Goal: Task Accomplishment & Management: Use online tool/utility

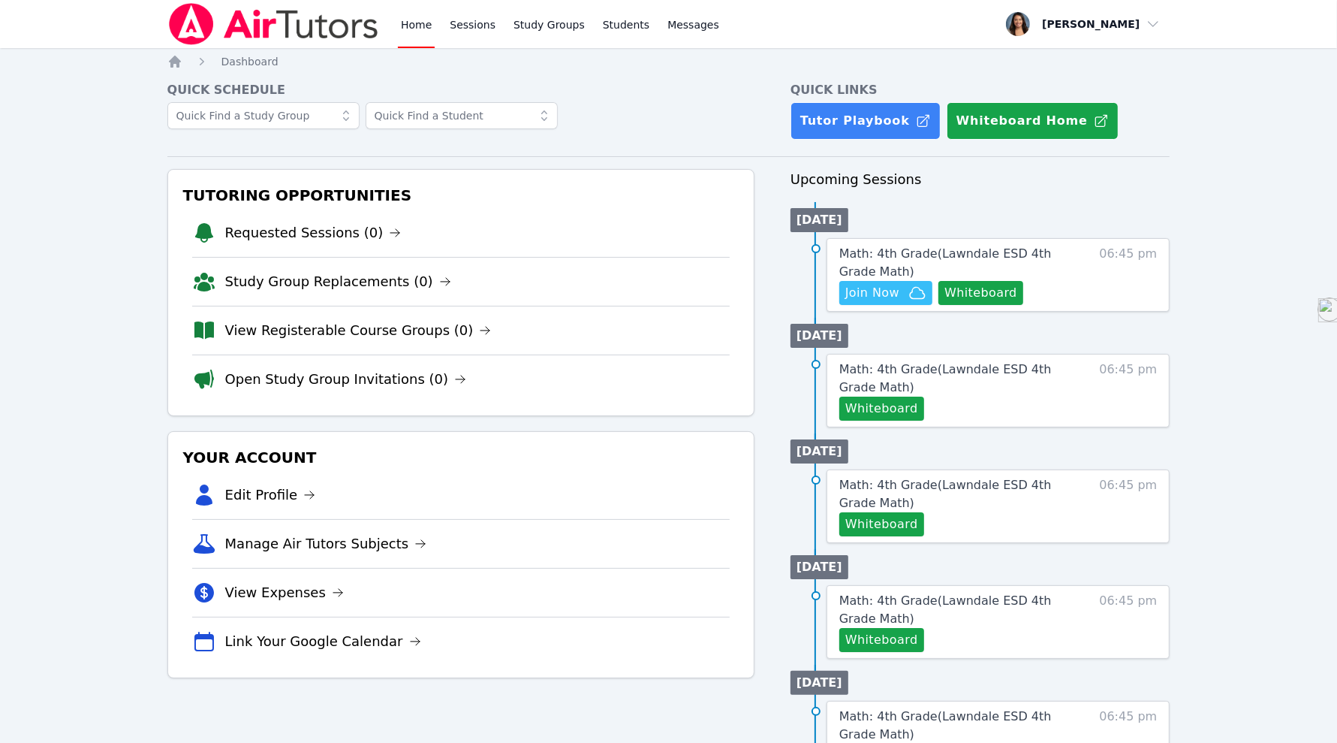
click at [984, 289] on button "Whiteboard" at bounding box center [981, 293] width 85 height 24
click at [878, 295] on span "Join Now" at bounding box center [872, 293] width 54 height 18
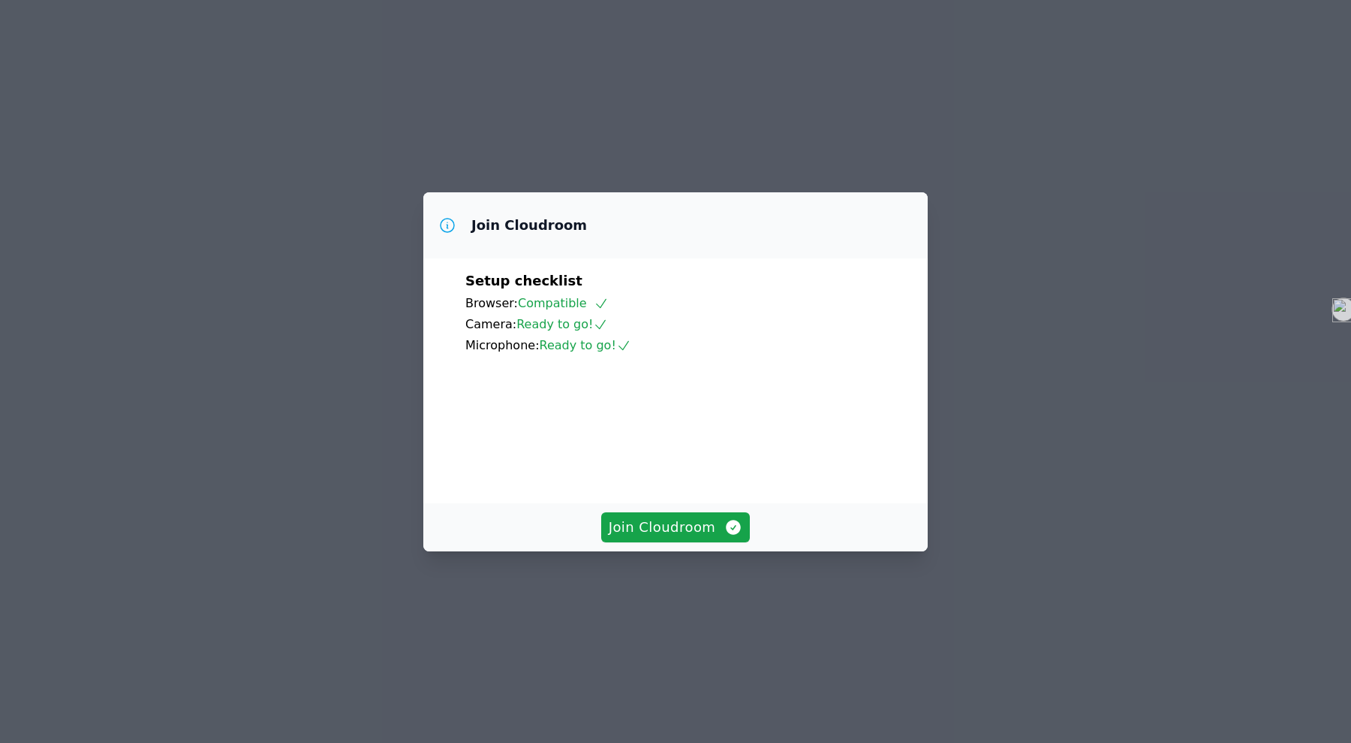
click at [695, 538] on span "Join Cloudroom" at bounding box center [676, 527] width 134 height 21
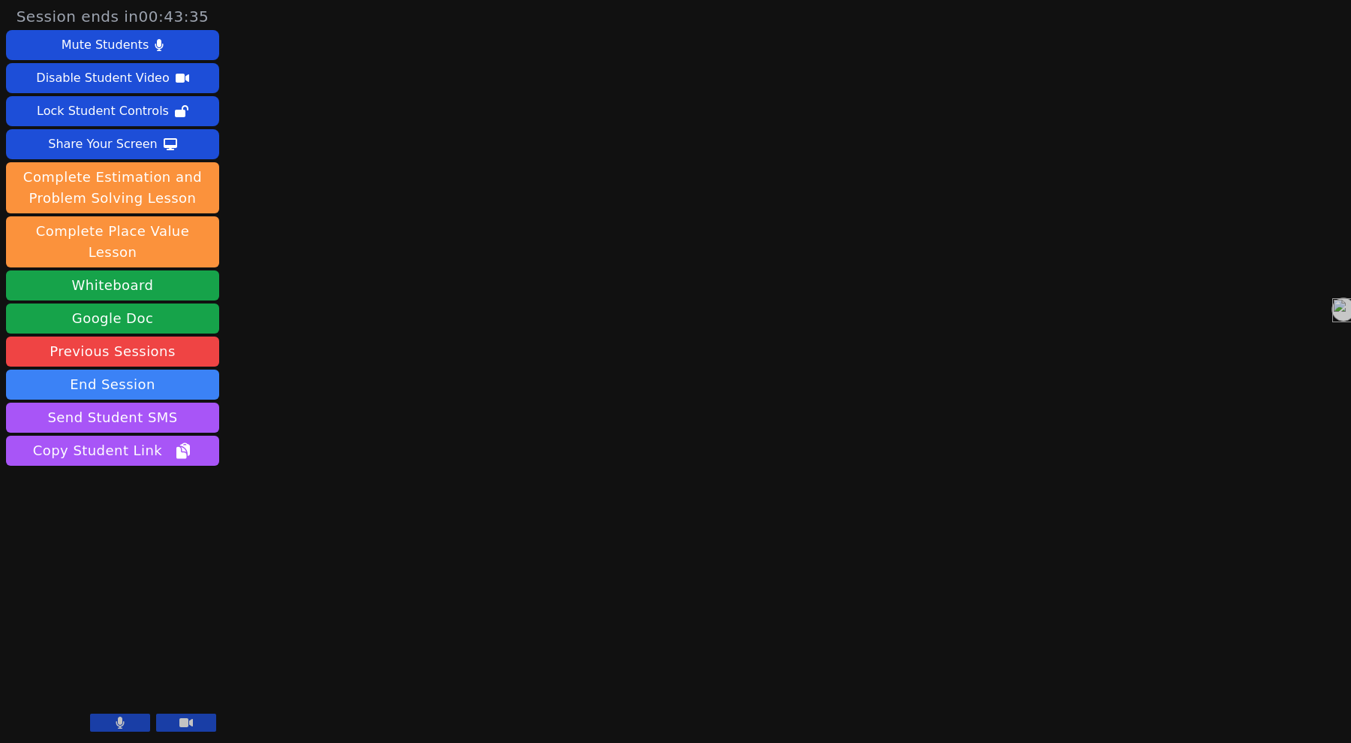
click at [122, 722] on icon at bounding box center [120, 722] width 9 height 12
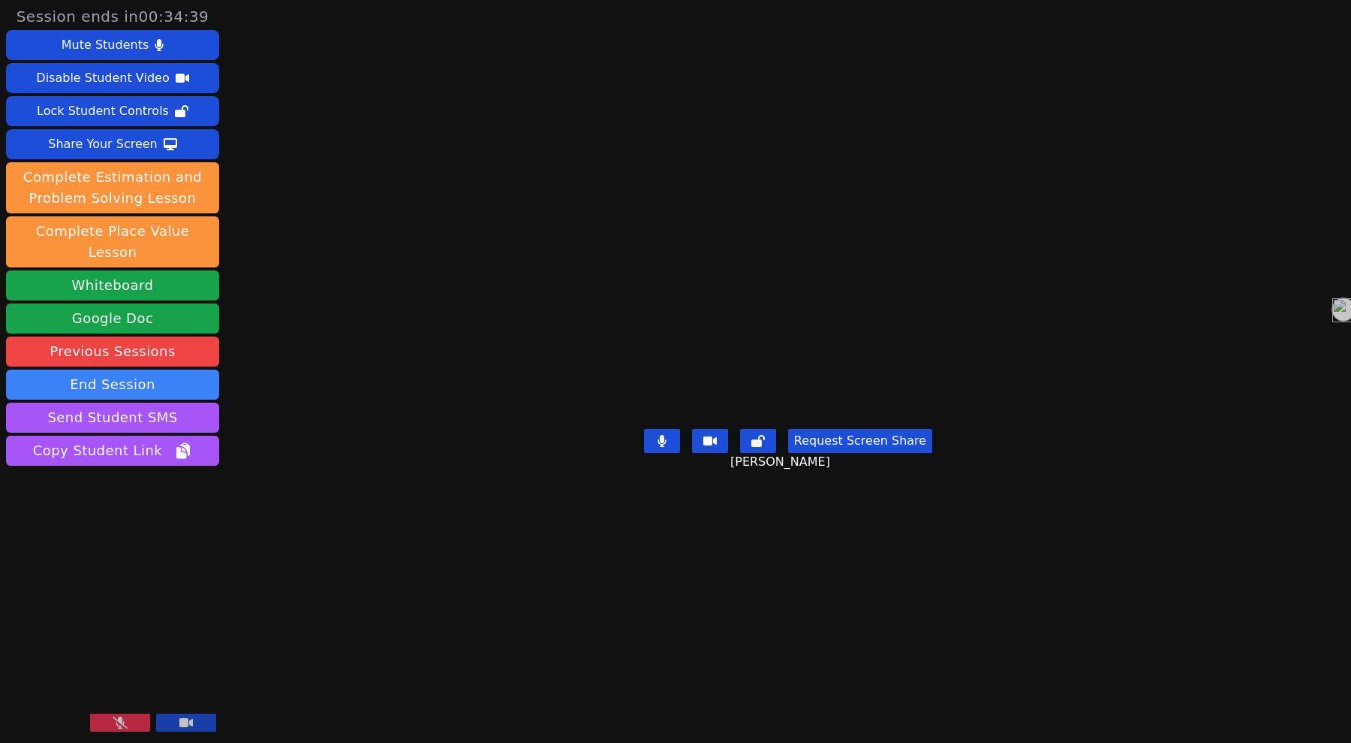
click at [128, 727] on button at bounding box center [120, 722] width 60 height 18
click at [131, 724] on button at bounding box center [120, 722] width 60 height 18
click at [123, 728] on icon at bounding box center [120, 722] width 15 height 12
click at [138, 714] on button at bounding box center [120, 722] width 60 height 18
click at [115, 723] on icon at bounding box center [120, 722] width 15 height 12
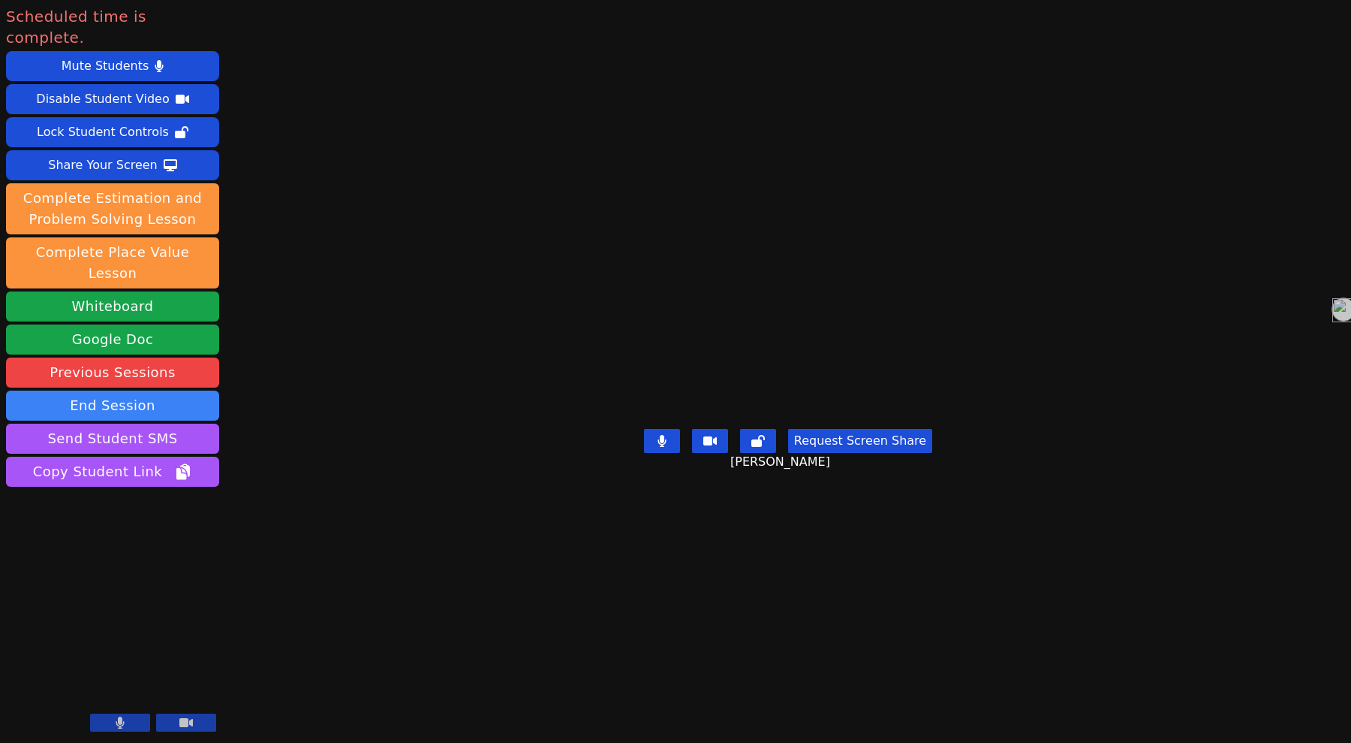
click at [146, 390] on button "End Session" at bounding box center [112, 405] width 213 height 30
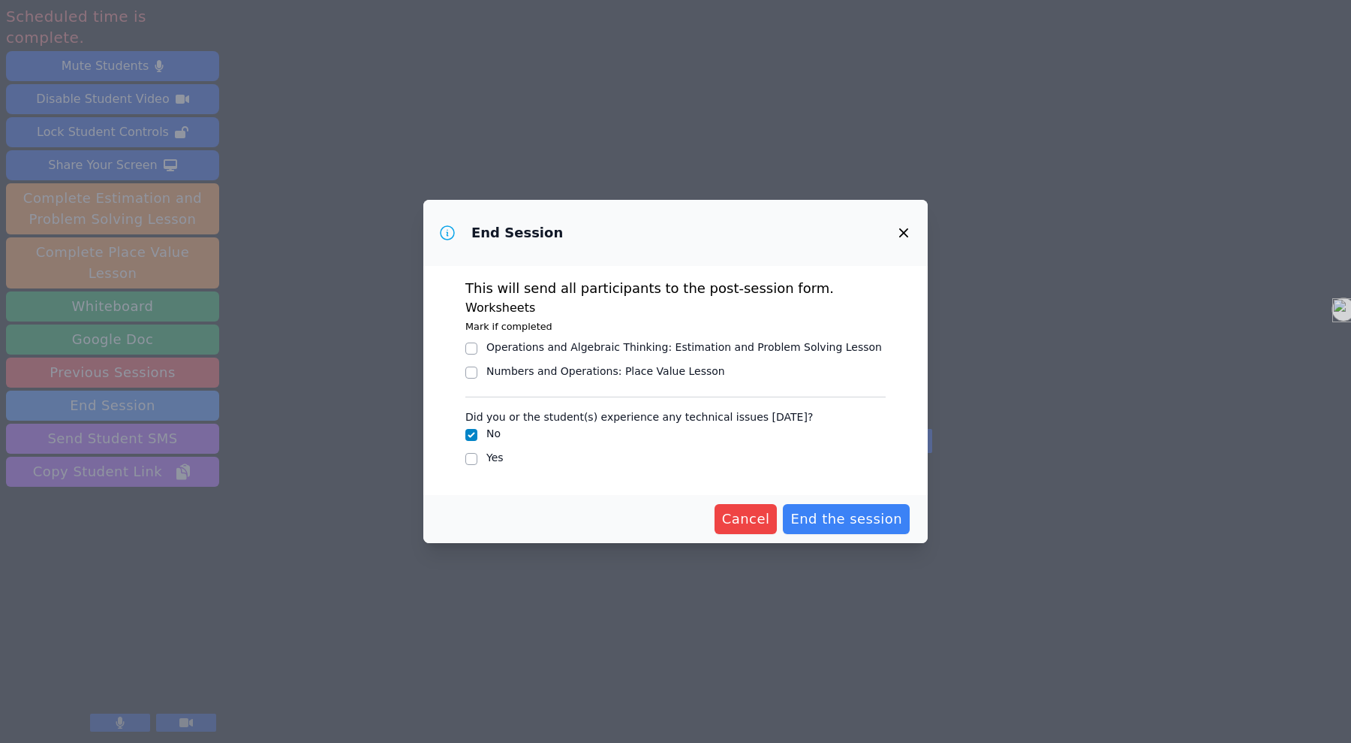
click at [839, 521] on span "End the session" at bounding box center [847, 518] width 112 height 21
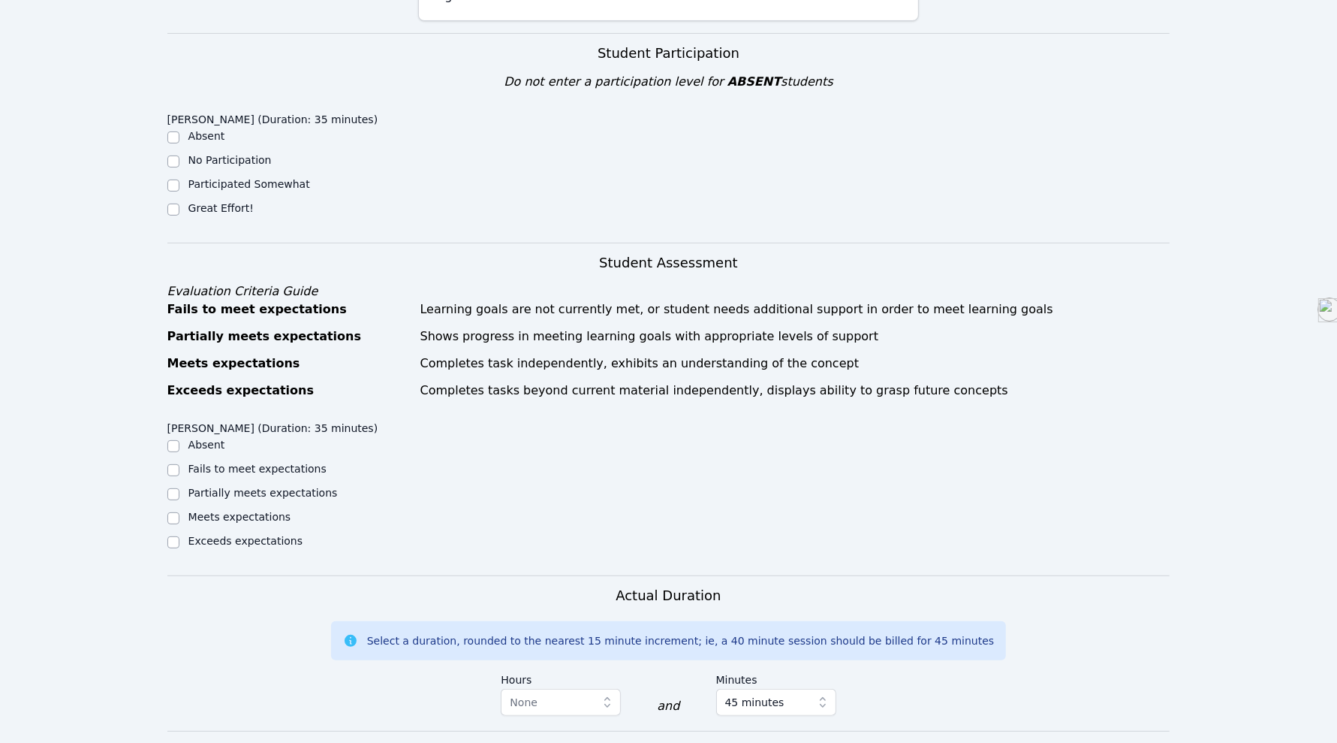
scroll to position [372, 0]
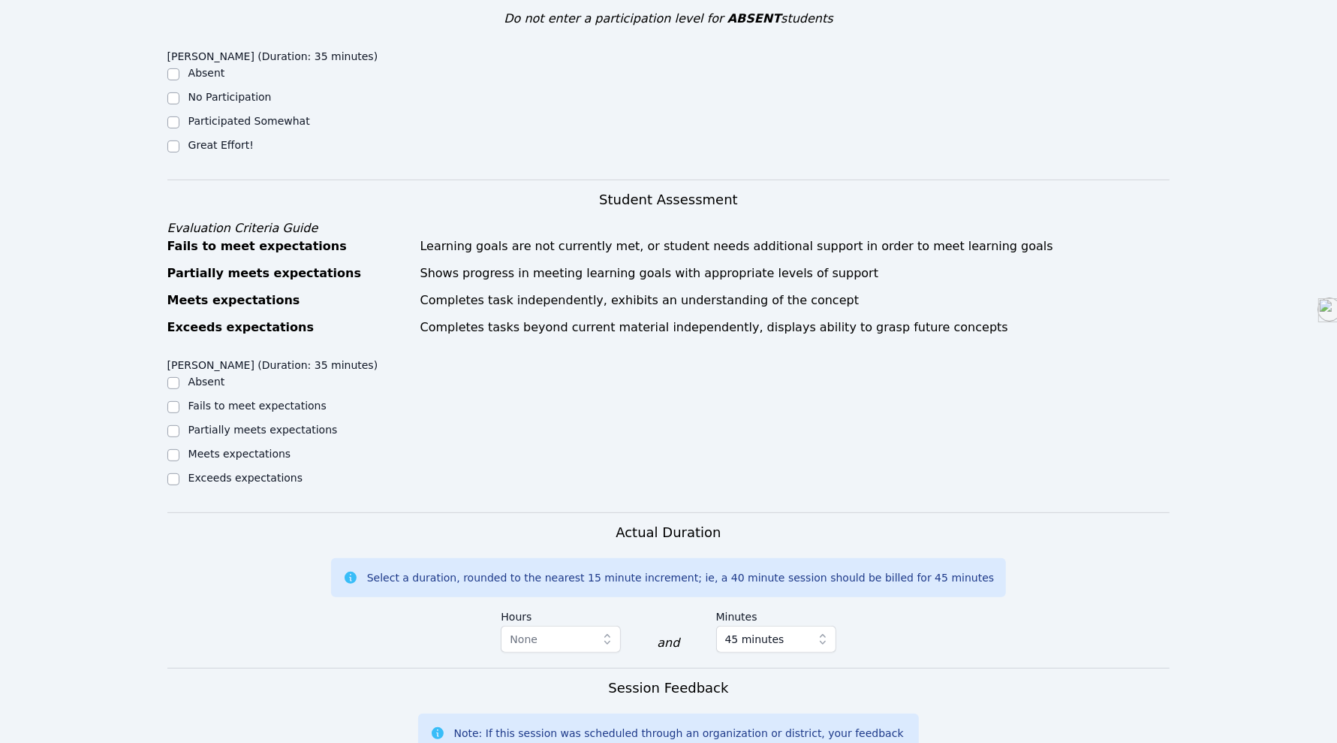
click at [177, 454] on input "Meets expectations" at bounding box center [173, 455] width 12 height 12
checkbox input "true"
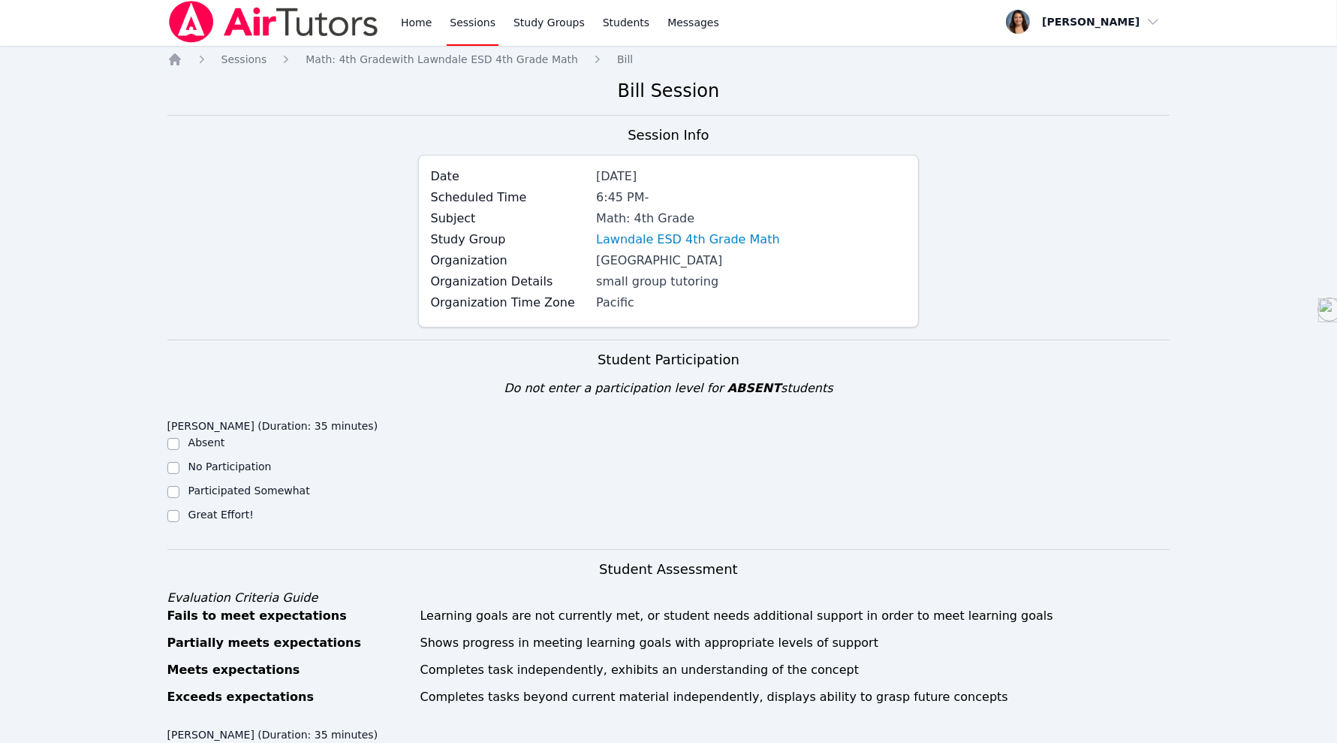
scroll to position [10, 0]
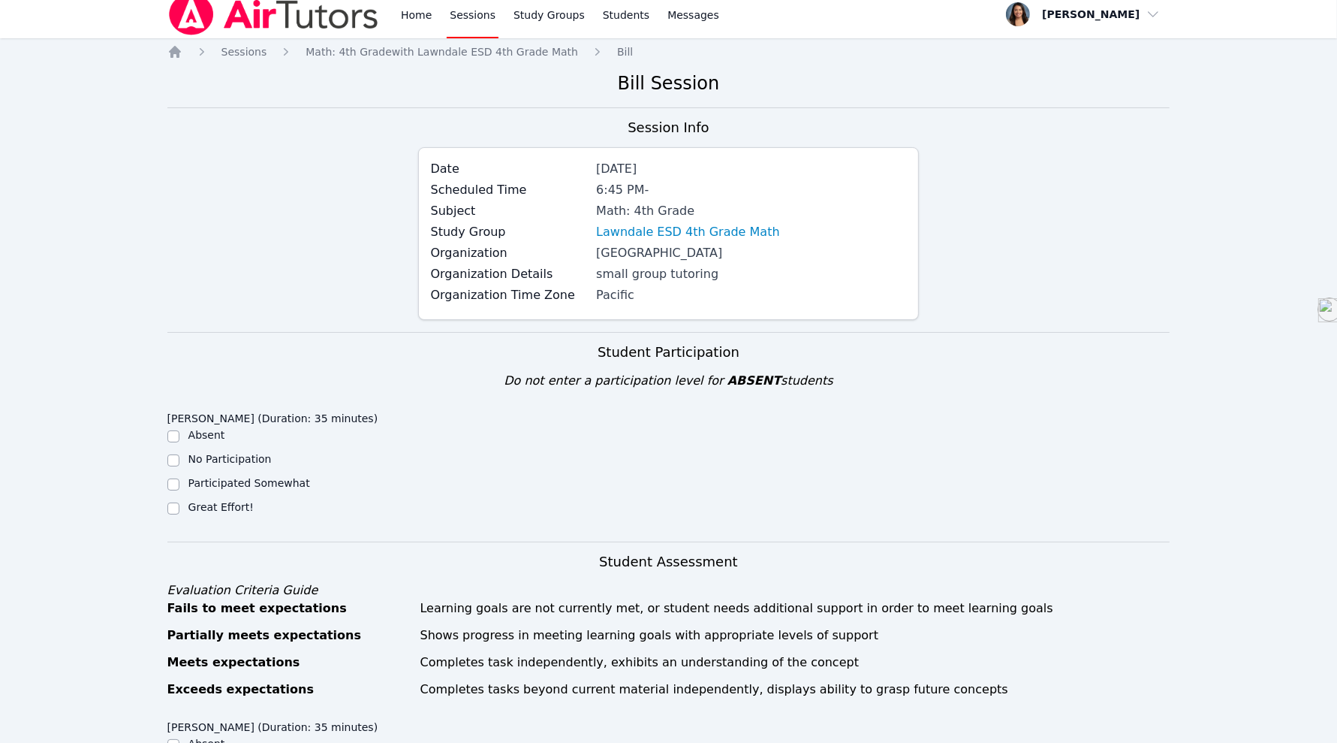
click at [173, 508] on input "Great Effort!" at bounding box center [173, 508] width 12 height 12
checkbox input "true"
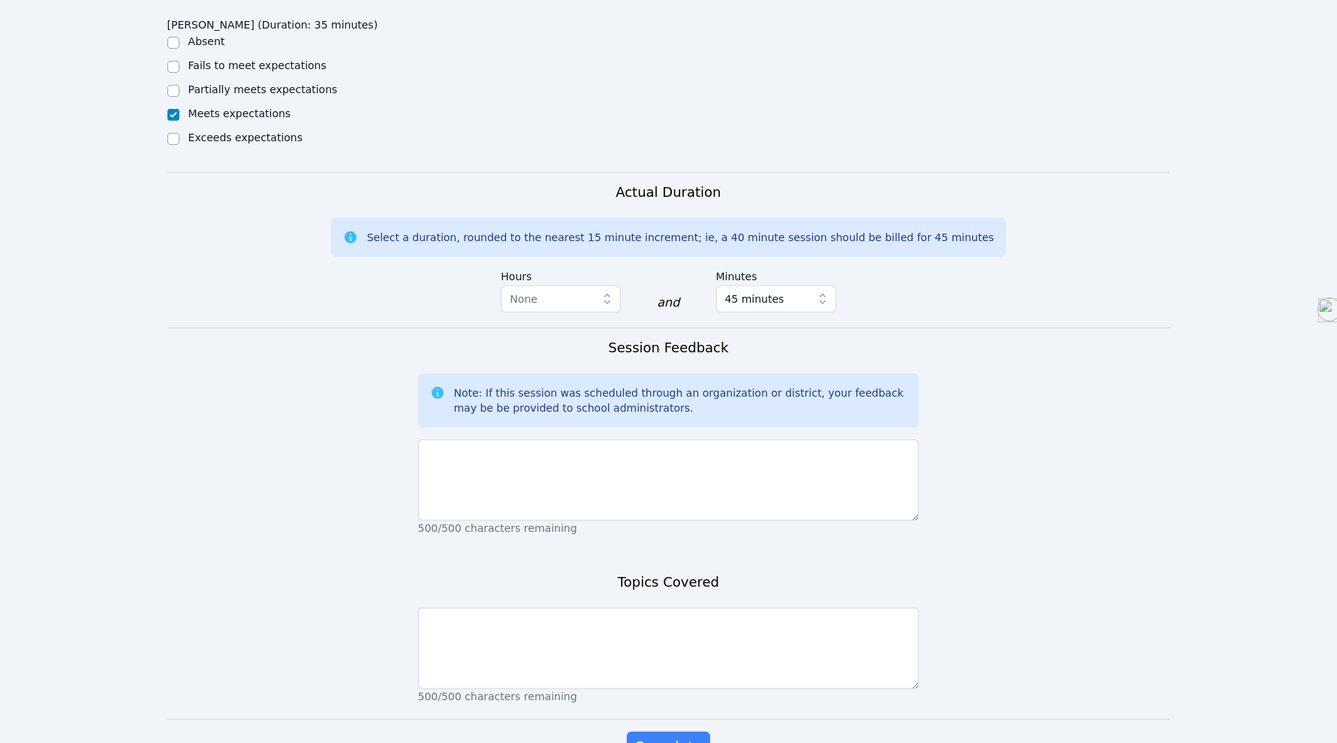
scroll to position [749, 0]
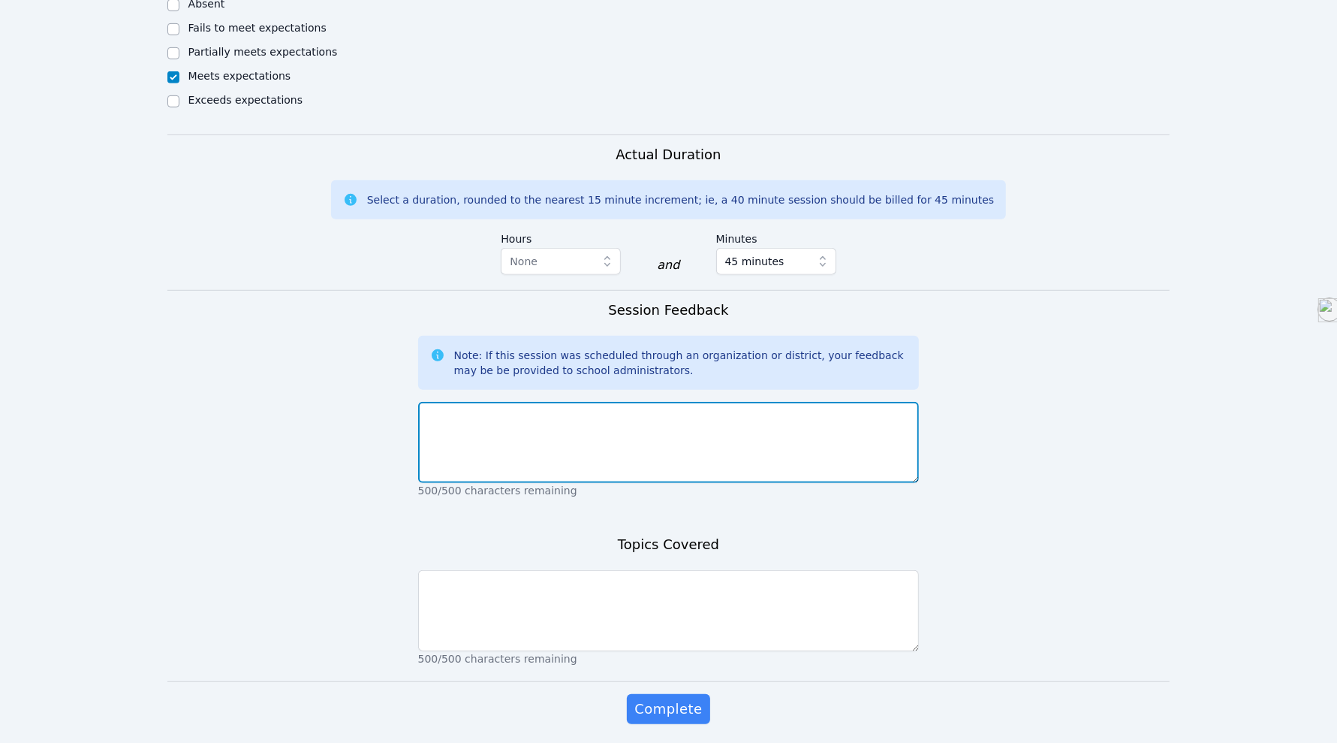
click at [479, 441] on textarea at bounding box center [669, 442] width 502 height 81
type textarea "Emma is very focused and engaged in her lesson. She wanted to read and she trie…"
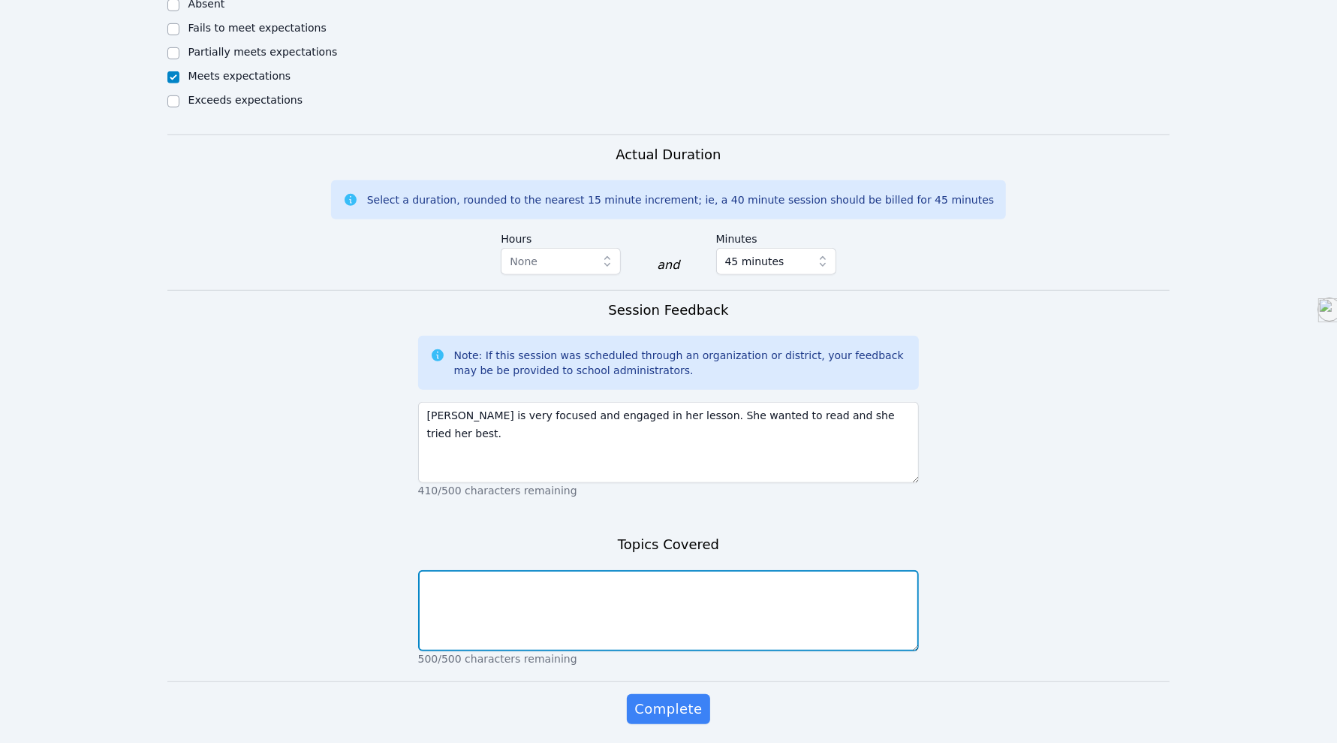
click at [526, 586] on textarea at bounding box center [669, 610] width 502 height 81
type textarea "Finished intro and began lesson 1 on place value."
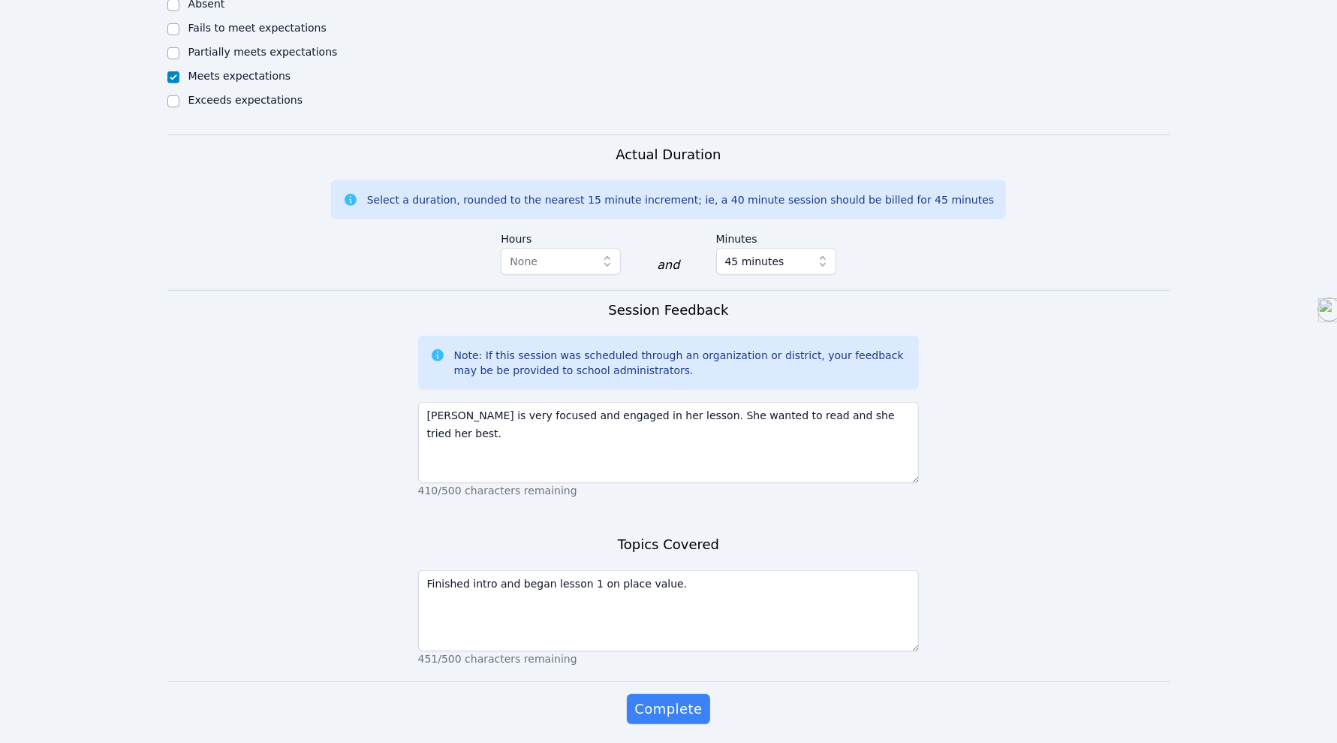
click at [657, 704] on span "Complete" at bounding box center [668, 708] width 68 height 21
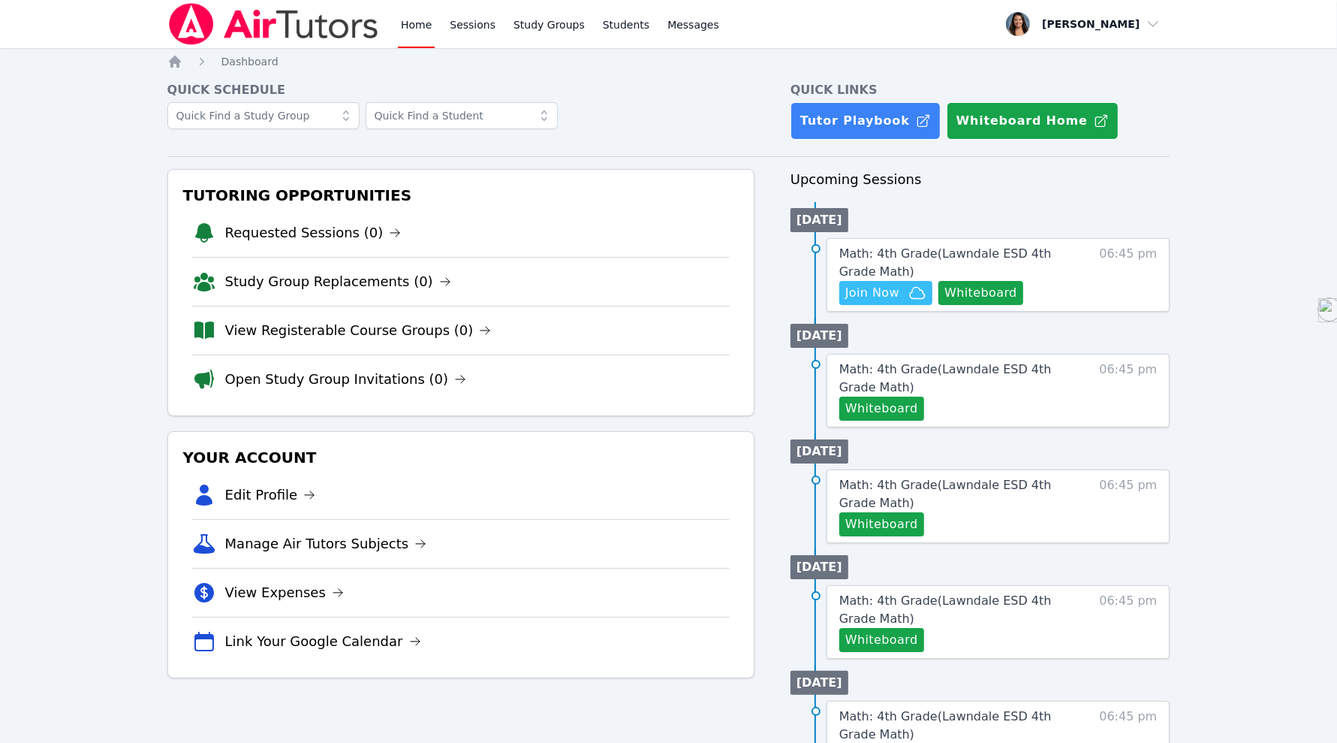
click at [1098, 267] on div "Math: 4th Grade ( Lawndale ESD 4th Grade Math ) Hidden Join Now Whiteboard 06:4…" at bounding box center [999, 275] width 344 height 74
click at [1014, 256] on span "Math: 4th Grade ( Lawndale ESD 4th Grade Math )" at bounding box center [945, 262] width 212 height 32
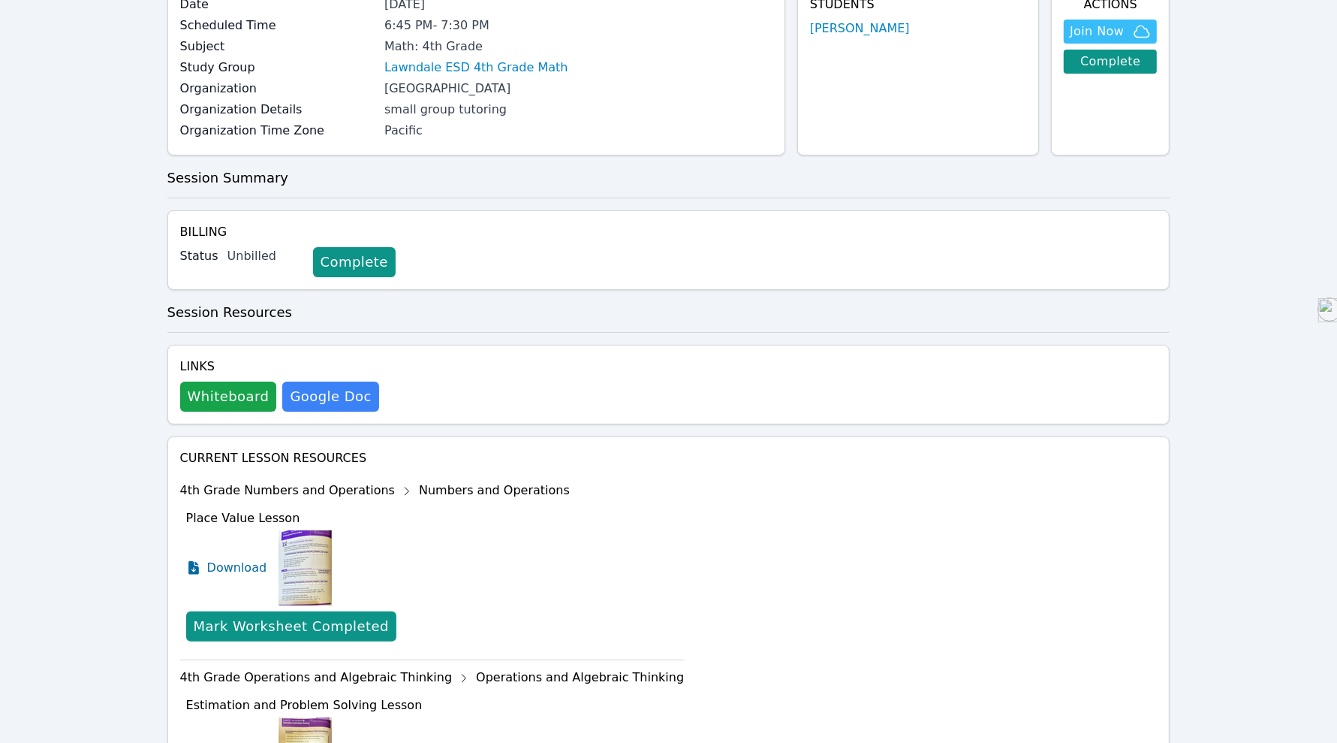
scroll to position [140, 0]
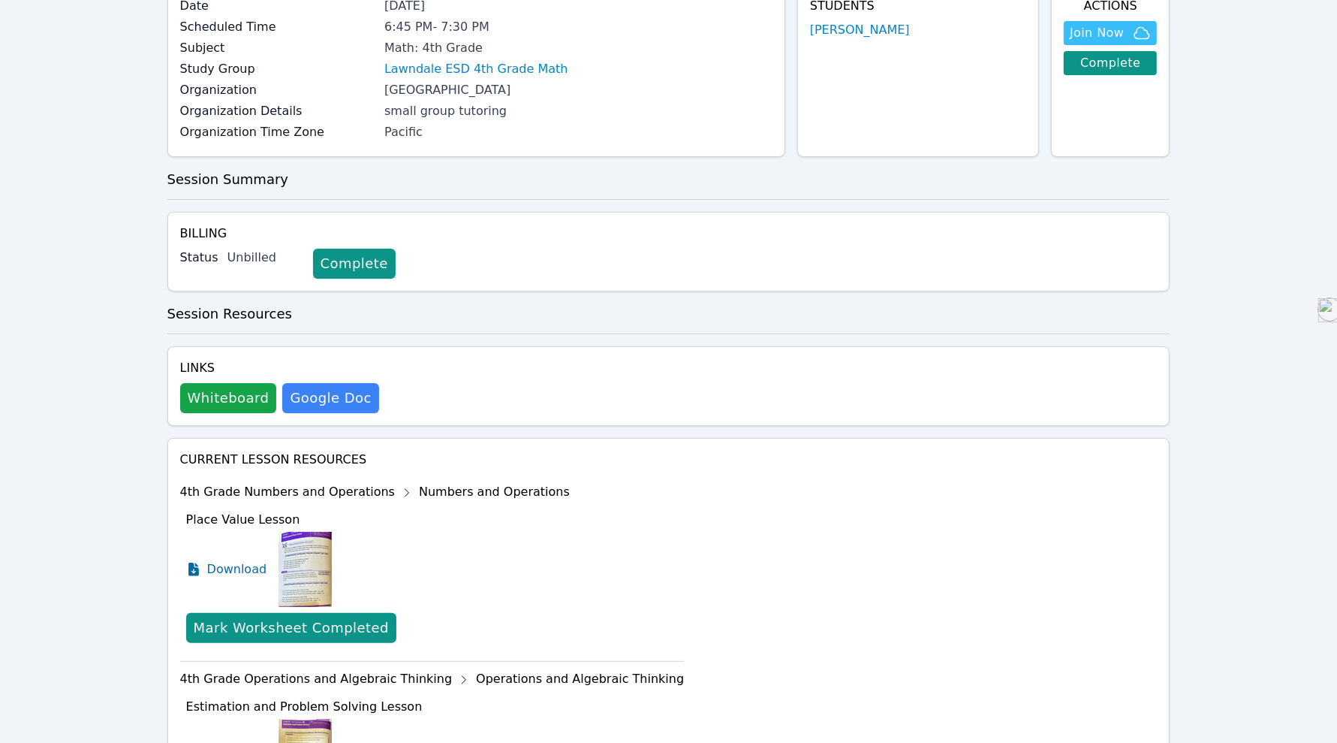
click at [336, 261] on link "Complete" at bounding box center [354, 264] width 83 height 30
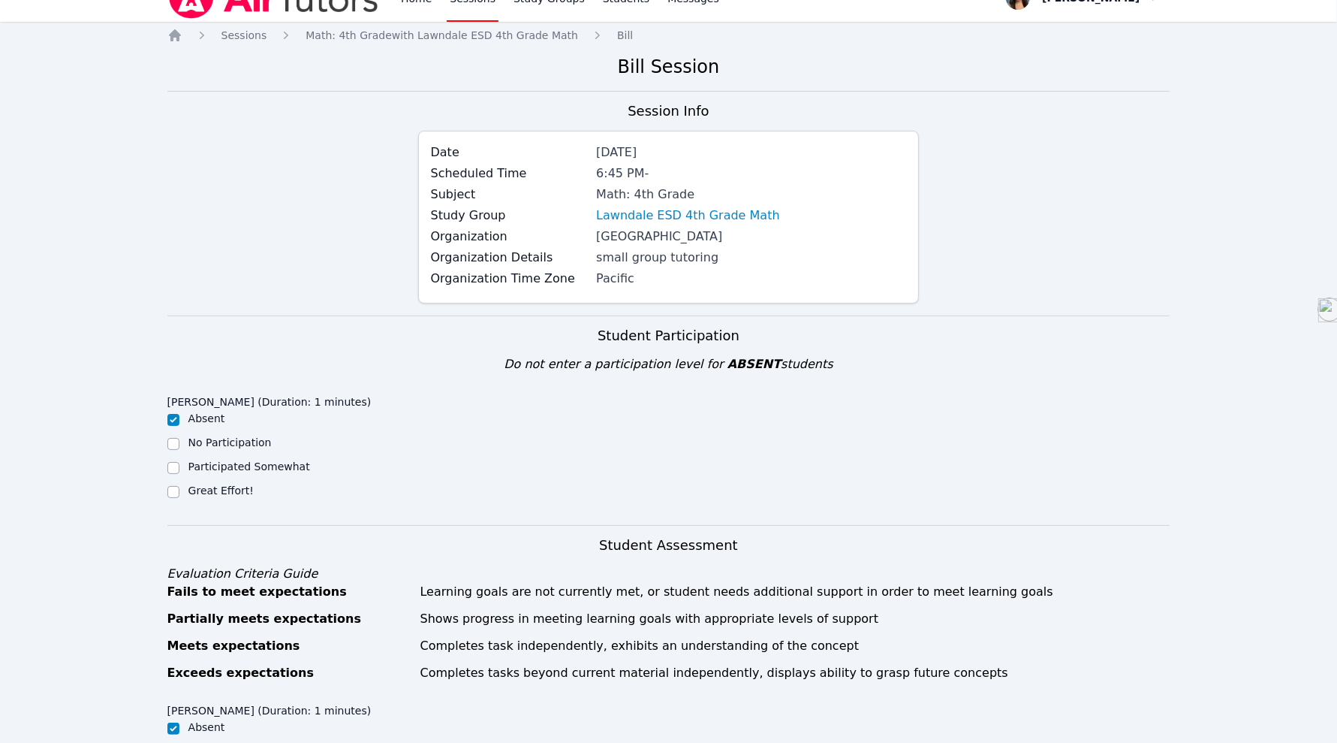
scroll to position [20, 0]
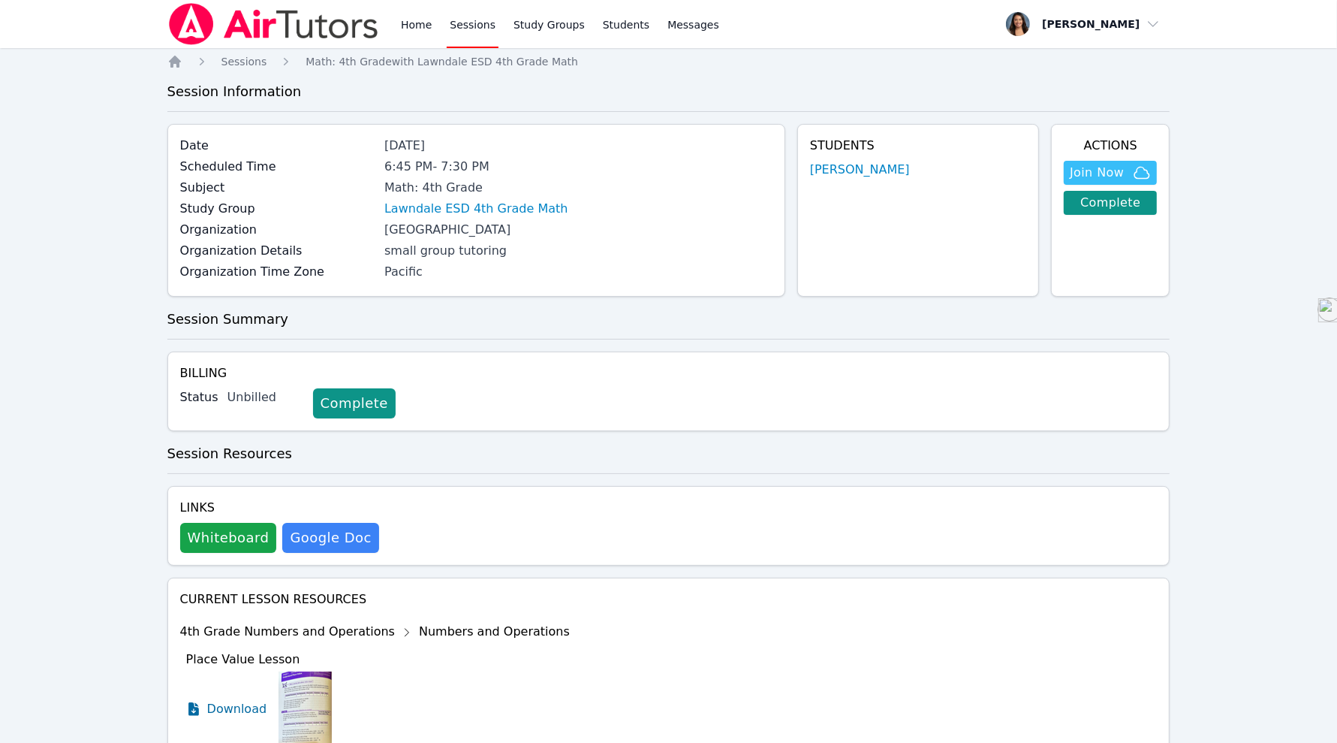
click at [481, 208] on link "Lawndale ESD 4th Grade Math" at bounding box center [476, 209] width 184 height 18
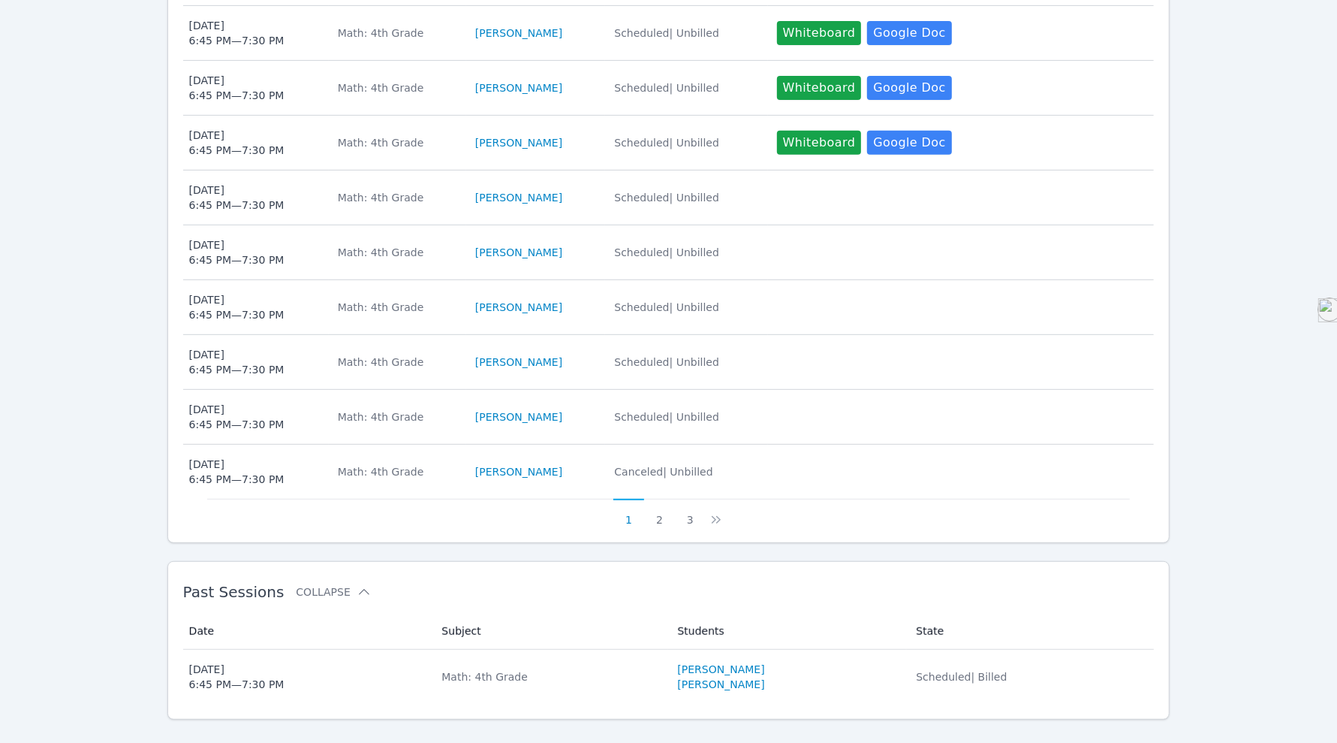
scroll to position [586, 0]
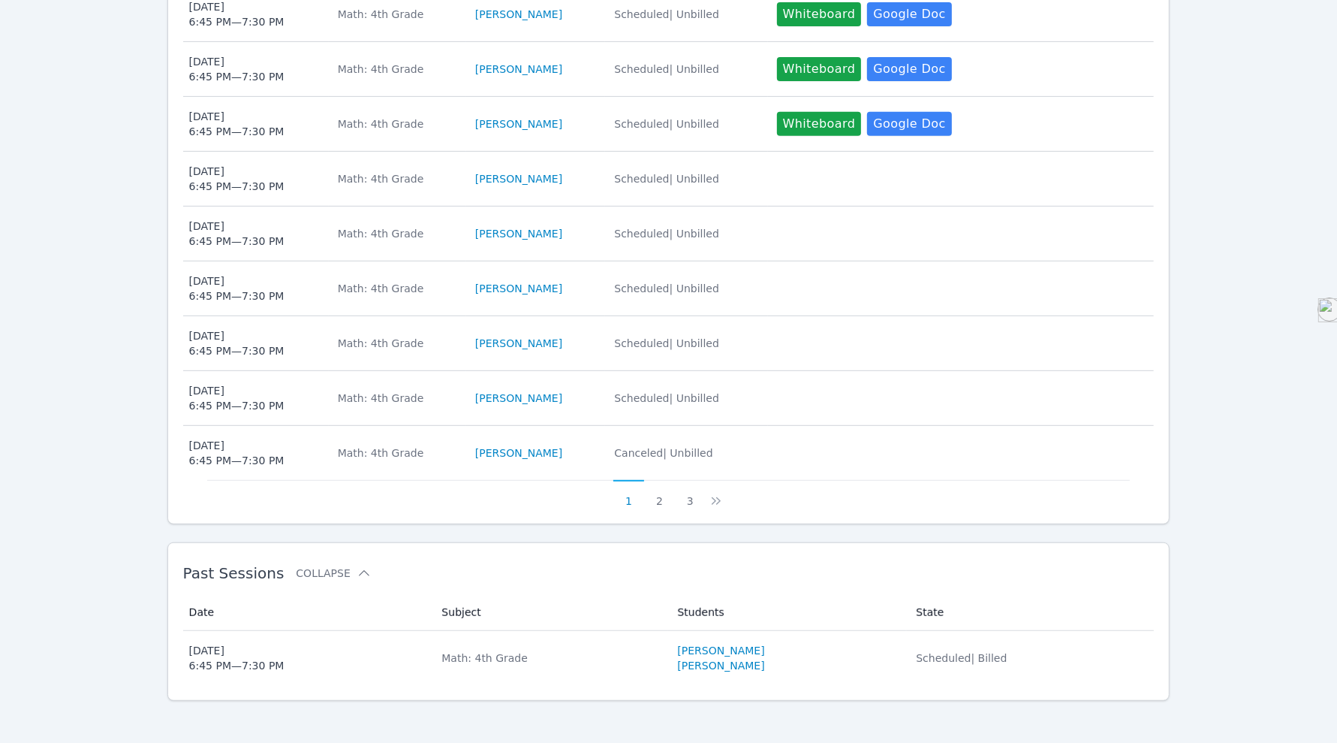
drag, startPoint x: 911, startPoint y: 655, endPoint x: 824, endPoint y: 642, distance: 88.0
drag, startPoint x: 824, startPoint y: 642, endPoint x: 318, endPoint y: 654, distance: 506.2
click at [318, 654] on span "Tue Oct 7, 2025 6:45 PM — 7:30 PM" at bounding box center [306, 658] width 235 height 30
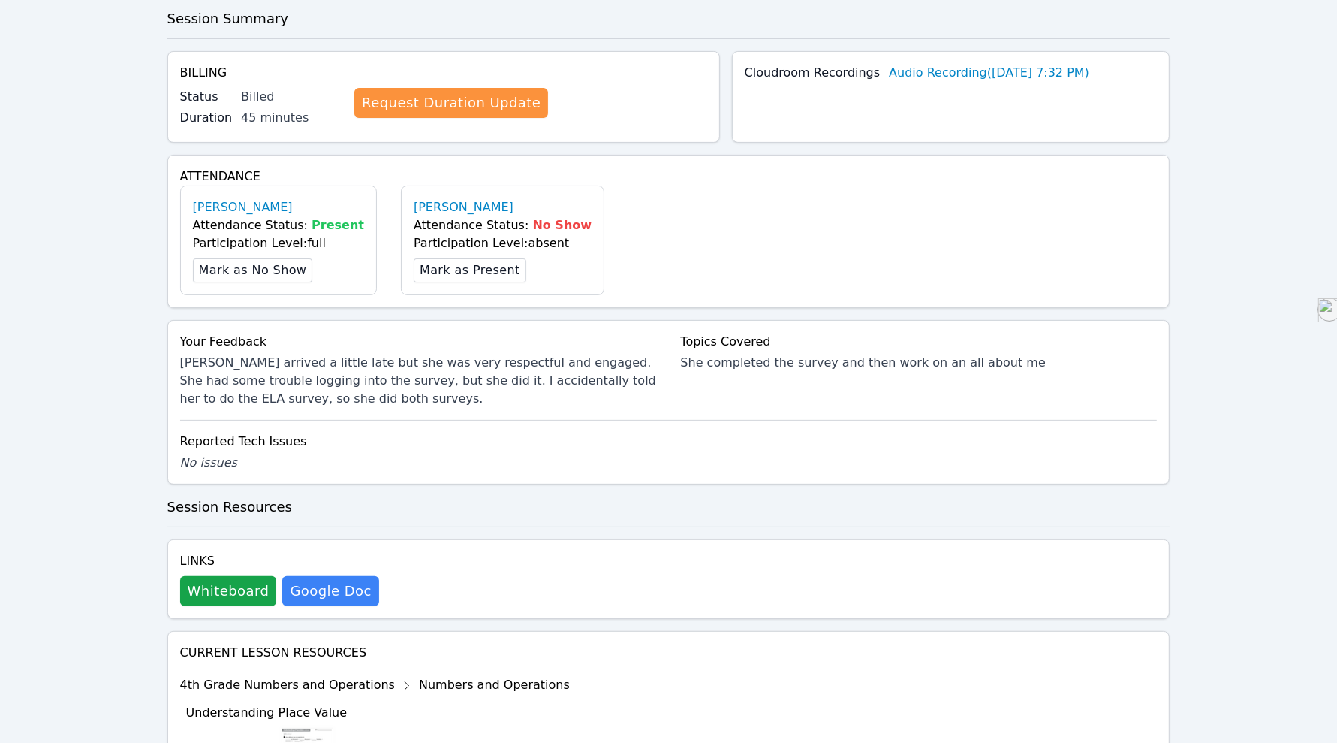
scroll to position [301, 0]
click at [219, 592] on button "Whiteboard" at bounding box center [228, 590] width 97 height 30
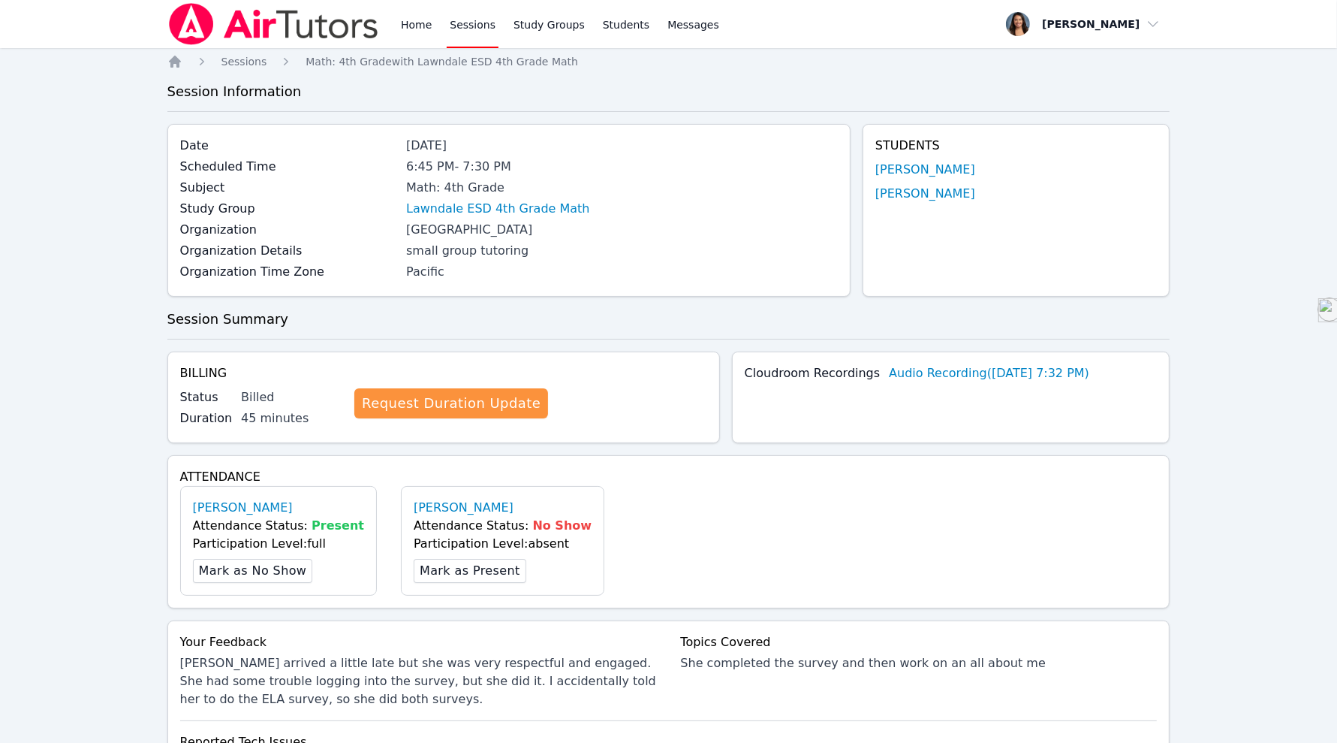
click at [409, 19] on link "Home" at bounding box center [416, 24] width 37 height 48
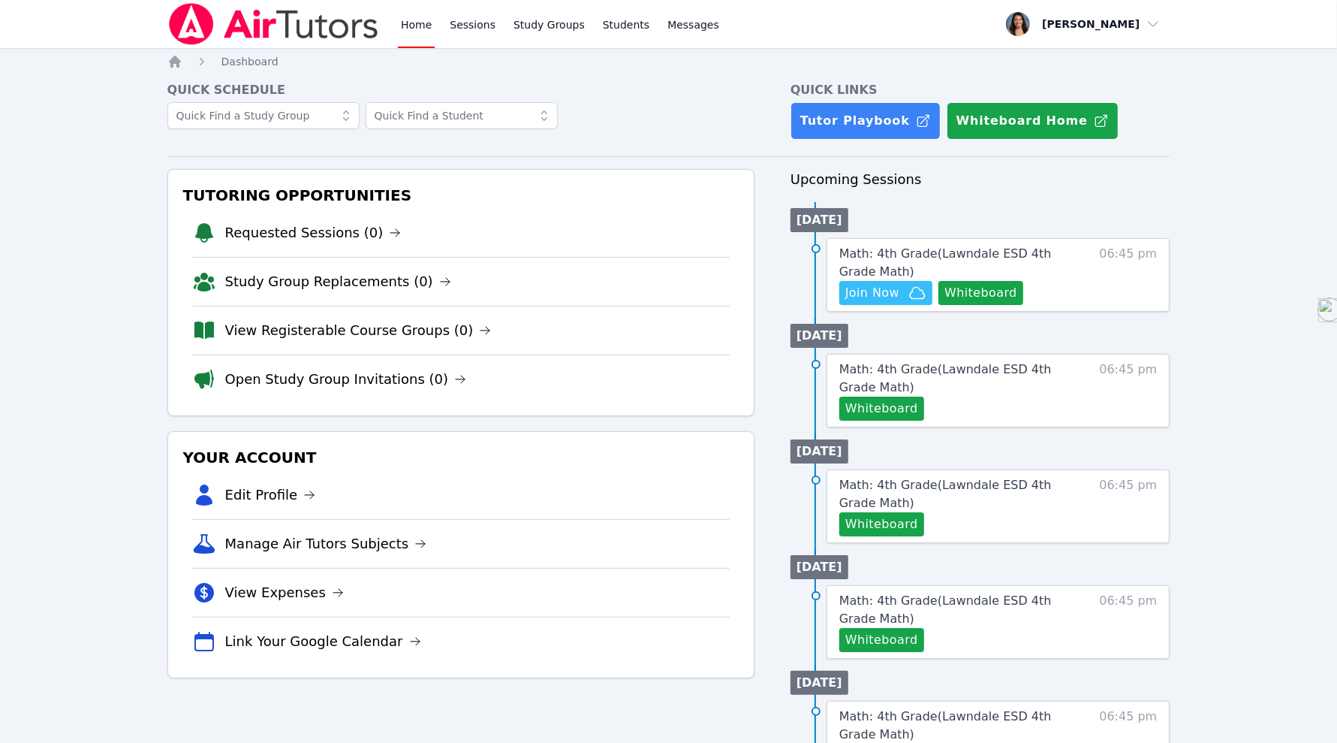
click at [464, 23] on link "Sessions" at bounding box center [473, 24] width 52 height 48
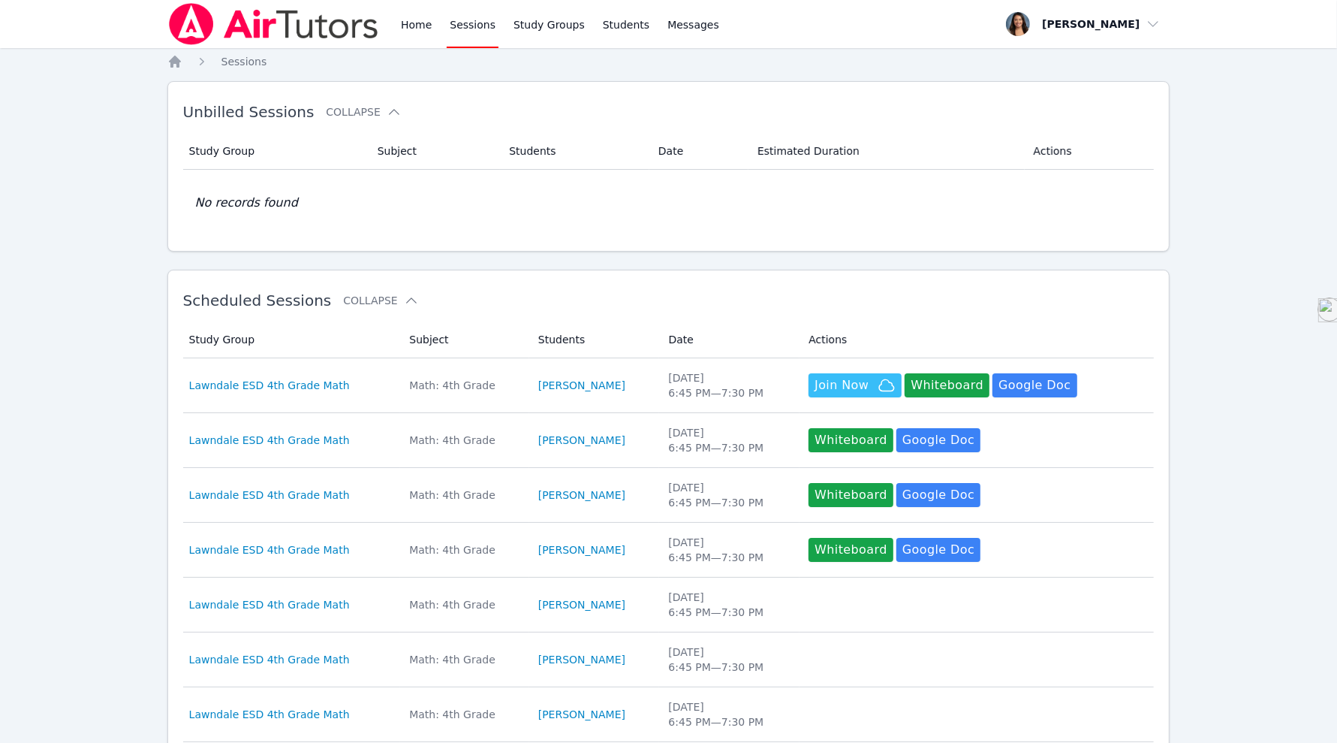
click at [419, 23] on link "Home" at bounding box center [416, 24] width 37 height 48
